Goal: Check status: Check status

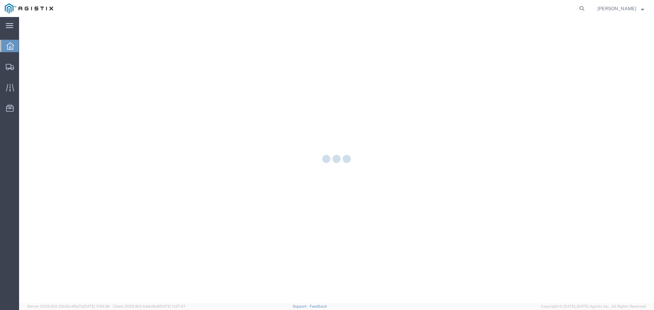
click at [587, 7] on icon at bounding box center [582, 9] width 10 height 10
click at [513, 11] on input "search" at bounding box center [473, 8] width 207 height 16
paste input "56441603"
type input "56441603"
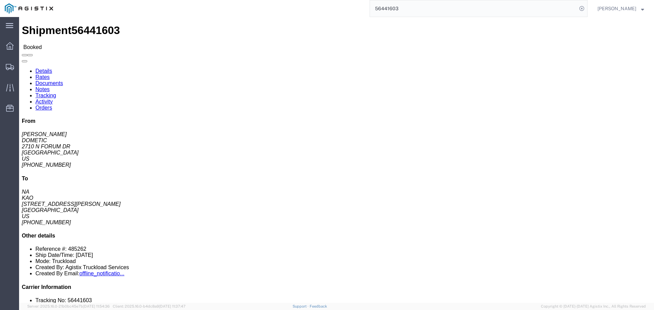
click b "4369171"
drag, startPoint x: 338, startPoint y: 97, endPoint x: 149, endPoint y: 52, distance: 194.9
click div "Ship From DOMETIC ([PERSON_NAME]) [STREET_ADDRESS] [PHONE_NUMBER] [US_STATE][EM…"
